Goal: Task Accomplishment & Management: Complete application form

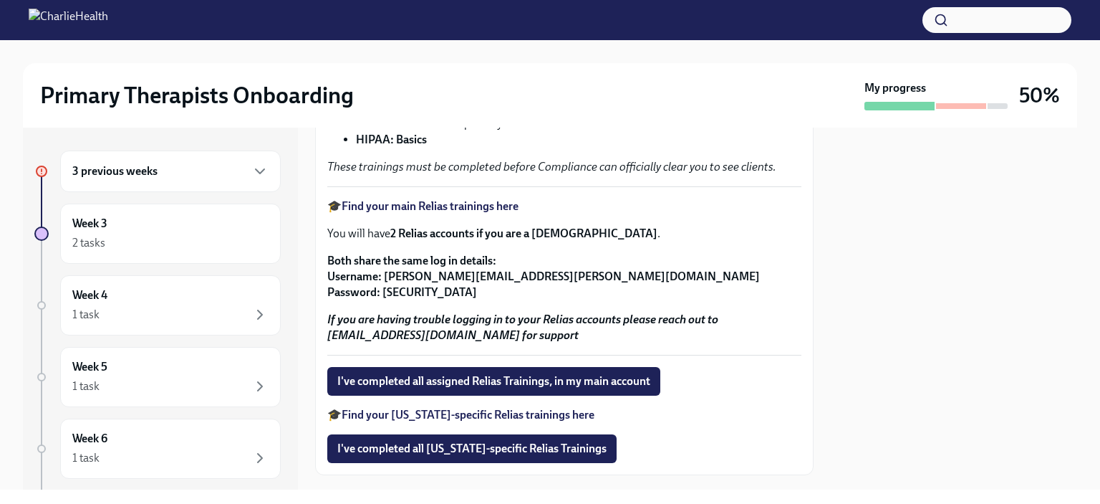
scroll to position [307, 0]
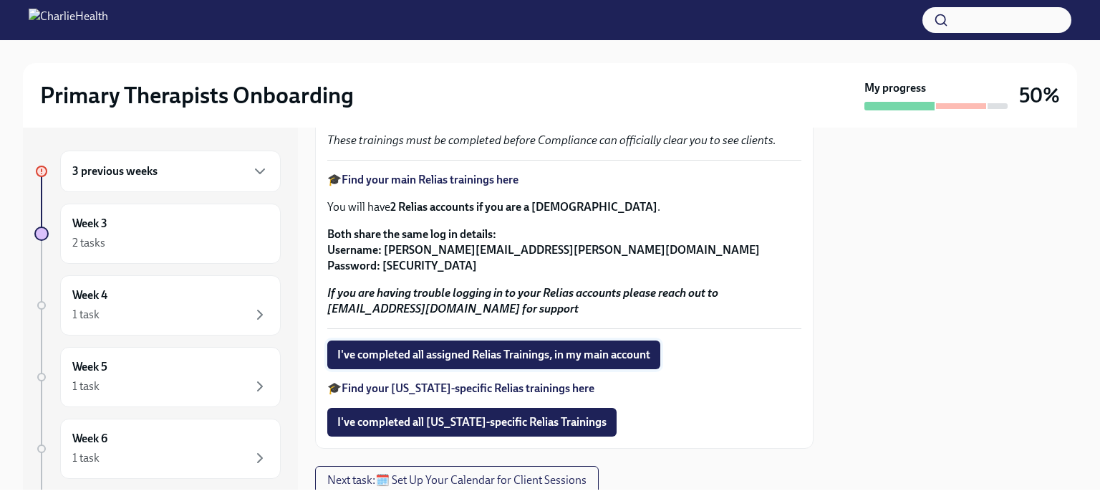
click at [615, 362] on span "I've completed all assigned Relias Trainings, in my main account" at bounding box center [493, 354] width 313 height 14
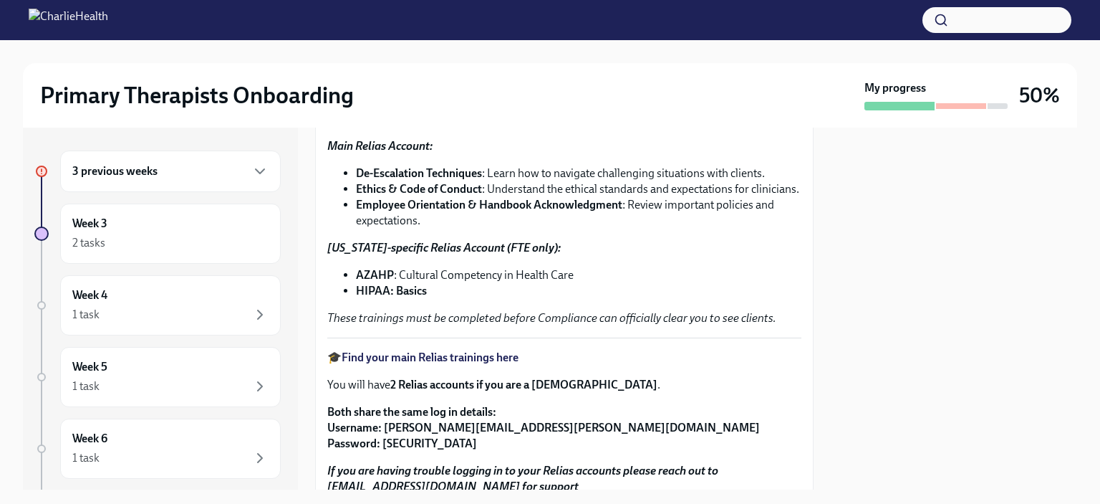
scroll to position [372, 0]
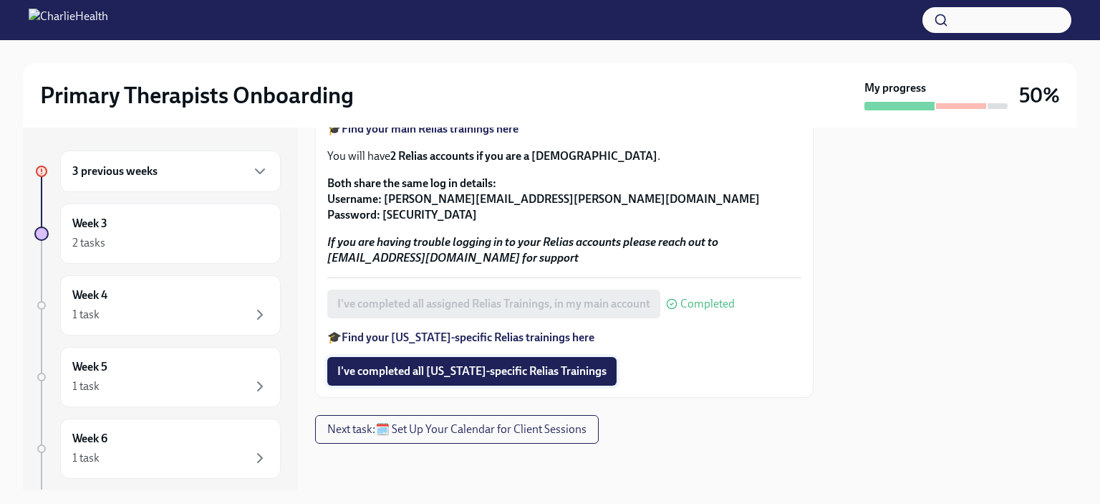
click at [463, 378] on span "I've completed all [US_STATE]-specific Relias Trainings" at bounding box center [471, 371] width 269 height 14
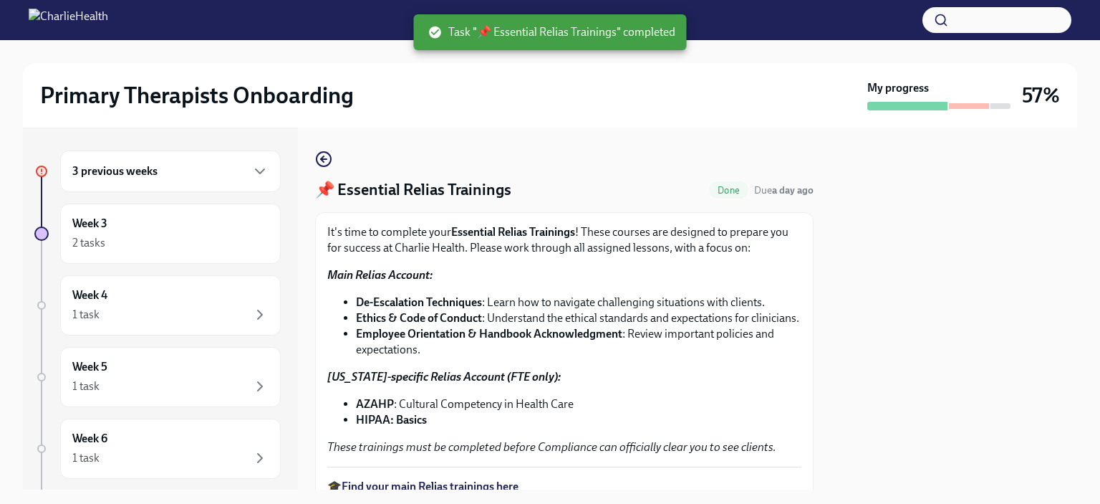
scroll to position [0, 0]
click at [327, 160] on icon "button" at bounding box center [323, 158] width 17 height 17
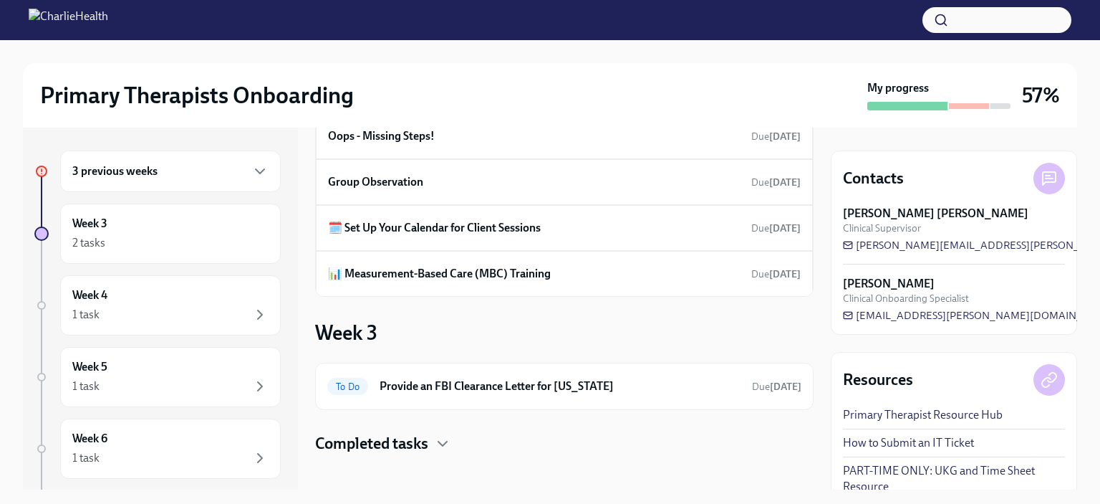
scroll to position [96, 0]
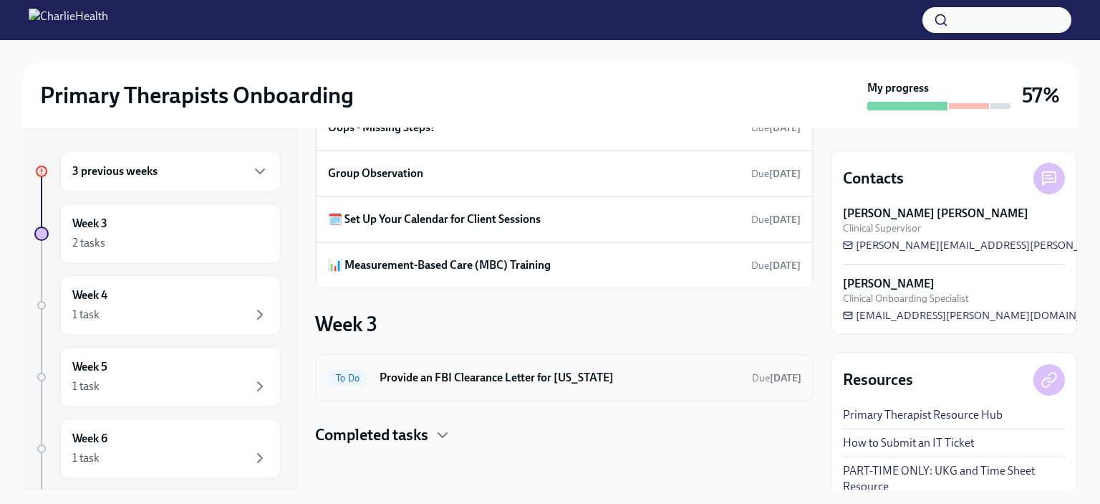
click at [718, 386] on div "To Do Provide an FBI Clearance Letter for [US_STATE] Due [DATE]" at bounding box center [564, 377] width 474 height 23
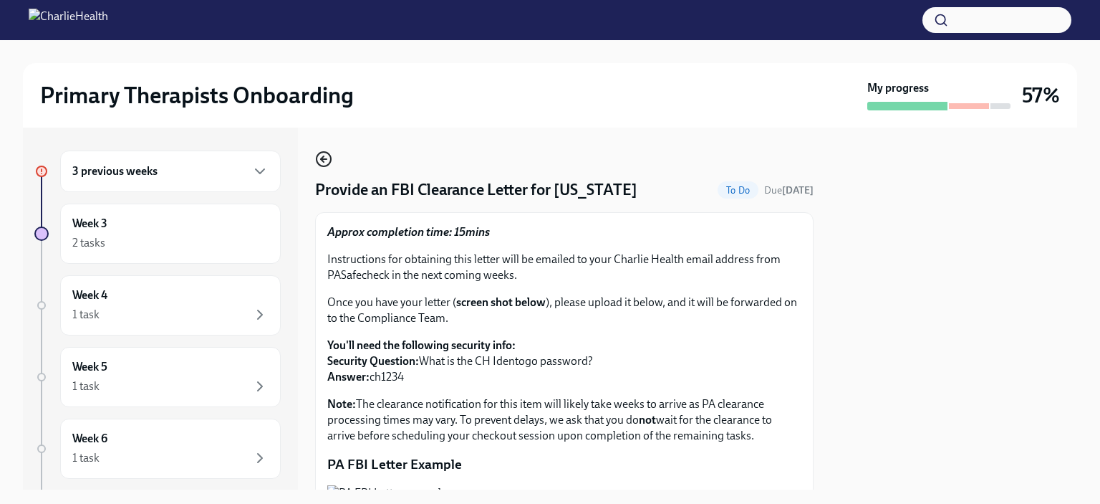
click at [322, 163] on icon "button" at bounding box center [323, 158] width 17 height 17
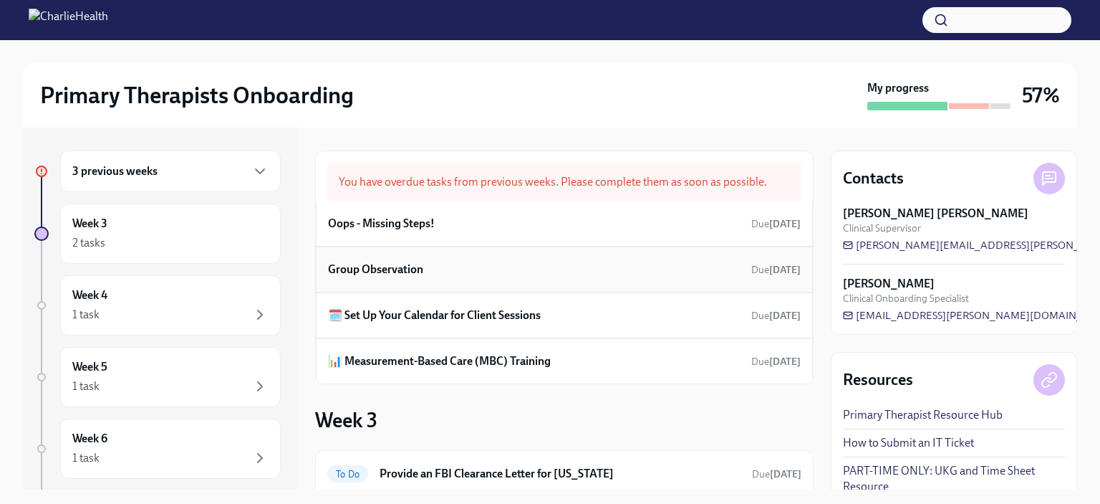
click at [436, 282] on div "Group Observation Due [DATE]" at bounding box center [564, 269] width 497 height 46
click at [407, 268] on h6 "Group Observation" at bounding box center [375, 269] width 95 height 16
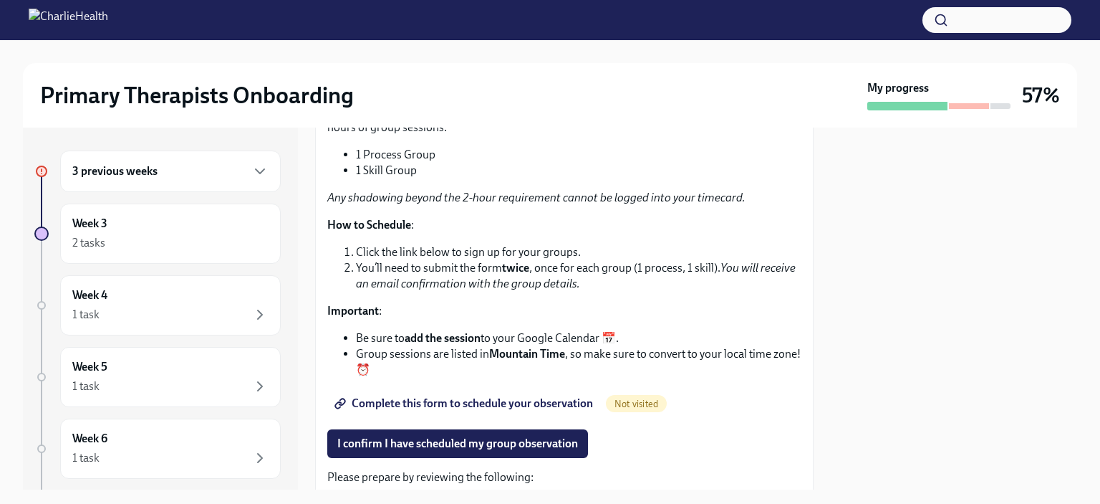
scroll to position [188, 0]
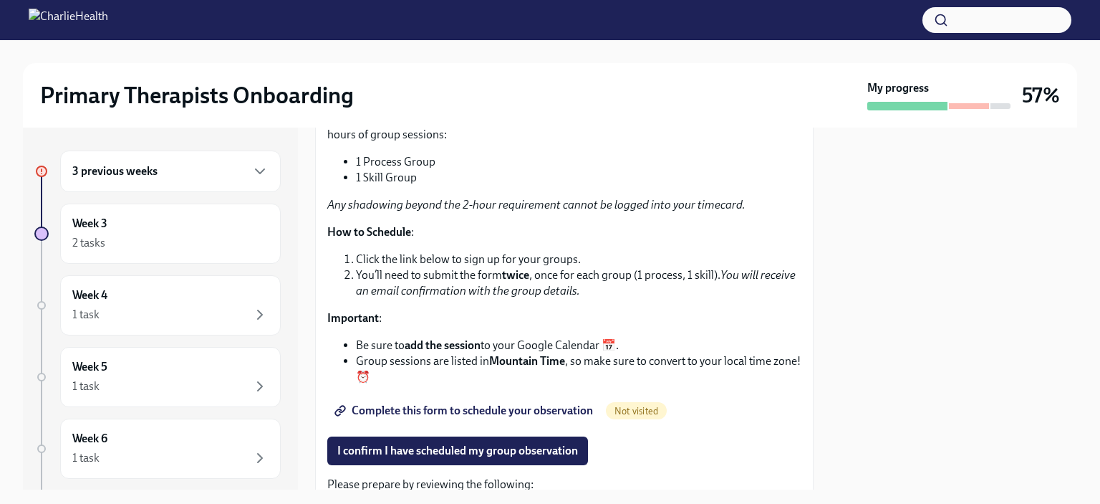
click at [514, 409] on span "Complete this form to schedule your observation" at bounding box center [465, 410] width 256 height 14
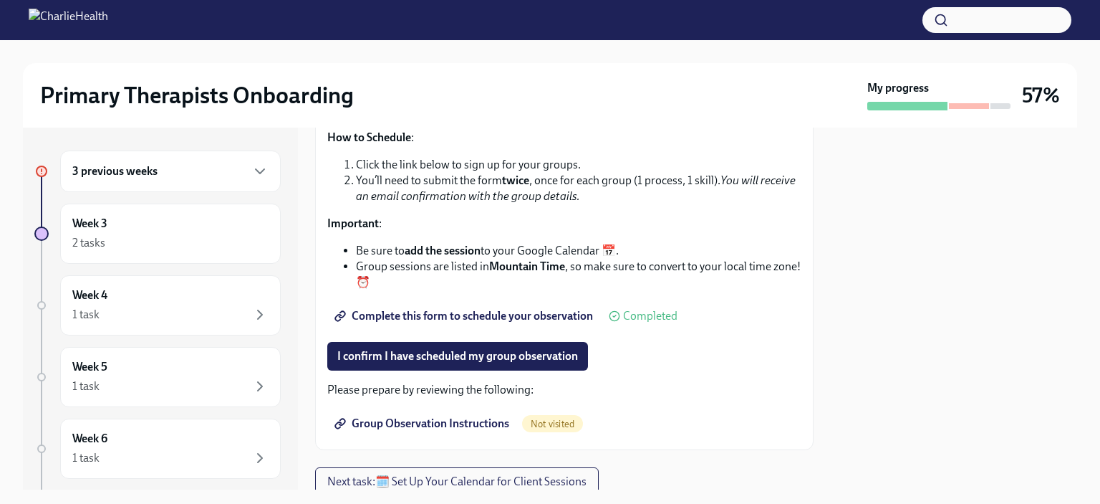
scroll to position [332, 0]
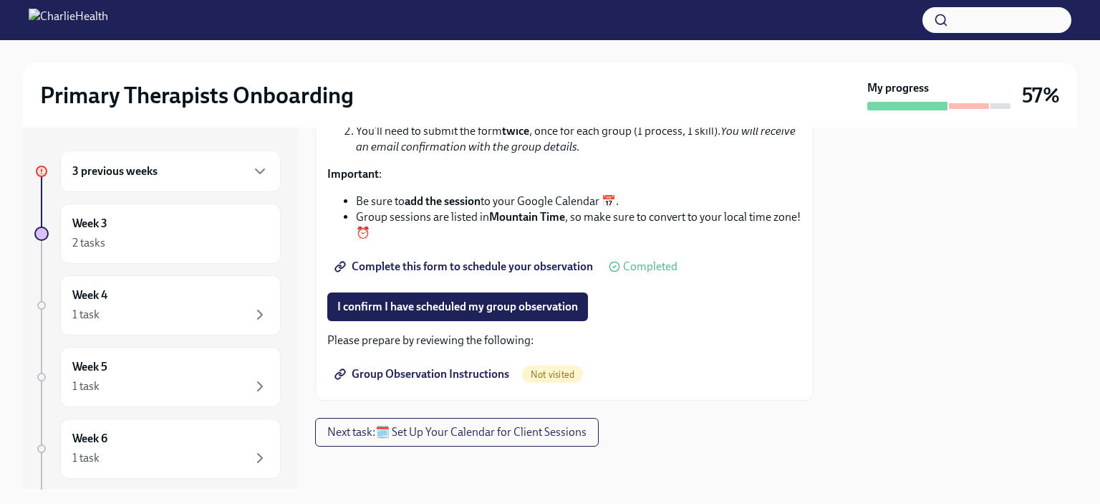
click at [430, 372] on span "Group Observation Instructions" at bounding box center [423, 374] width 172 height 14
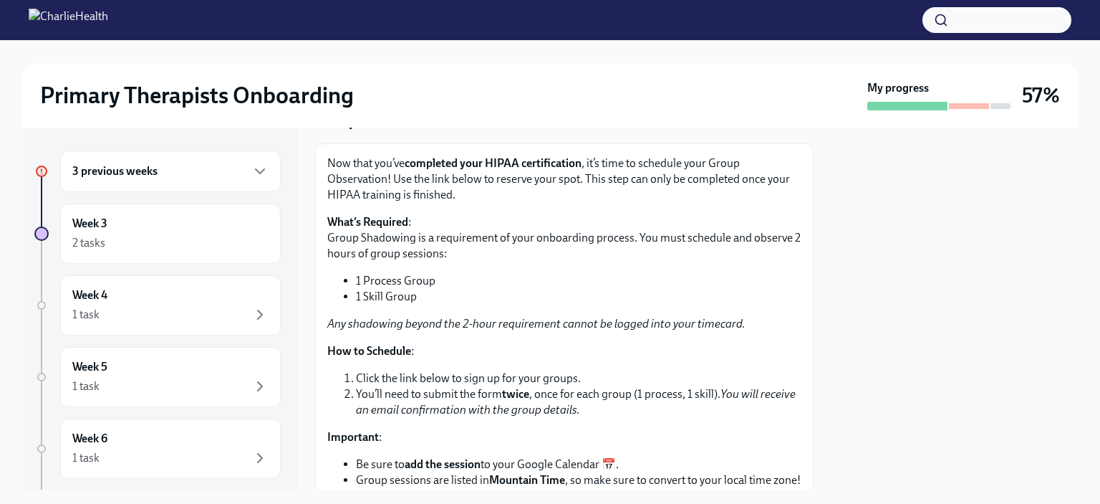
scroll to position [0, 0]
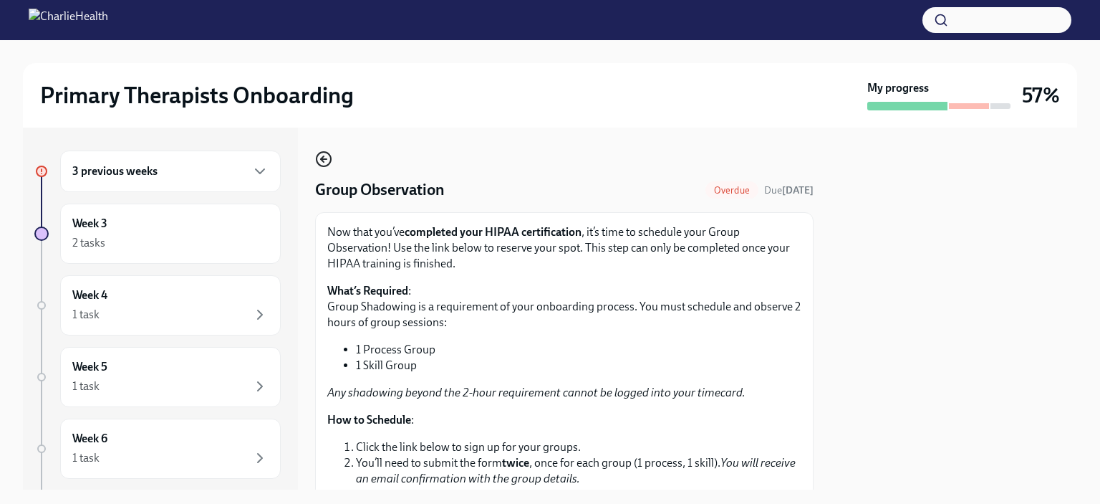
click at [321, 154] on icon "button" at bounding box center [323, 158] width 17 height 17
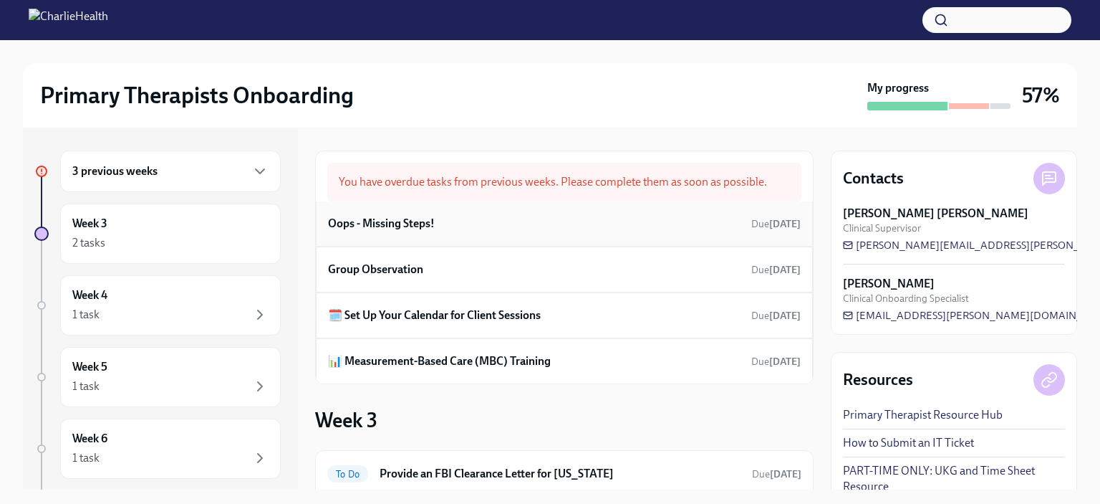
click at [406, 232] on div "Oops - Missing Steps! Due [DATE]" at bounding box center [564, 223] width 473 height 21
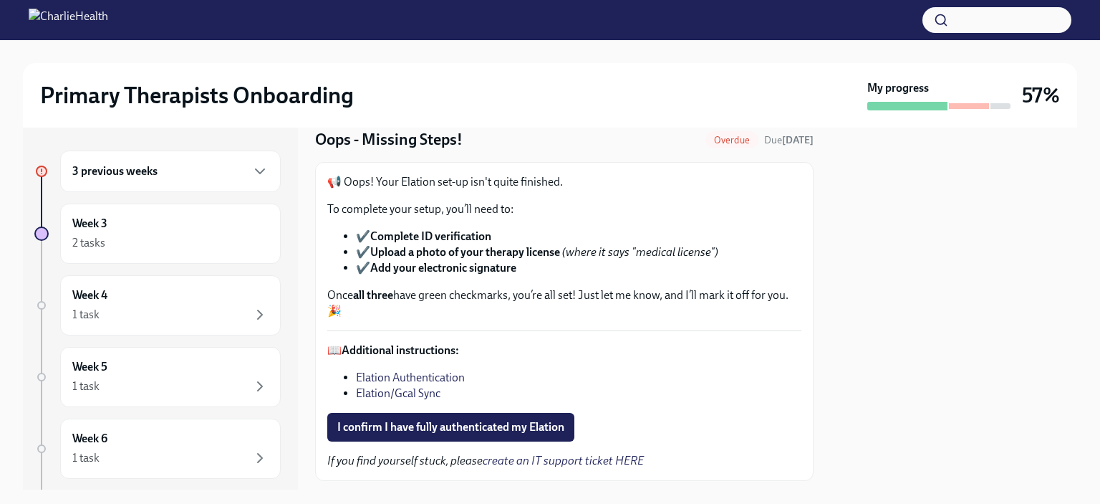
scroll to position [42, 0]
